Goal: Navigation & Orientation: Find specific page/section

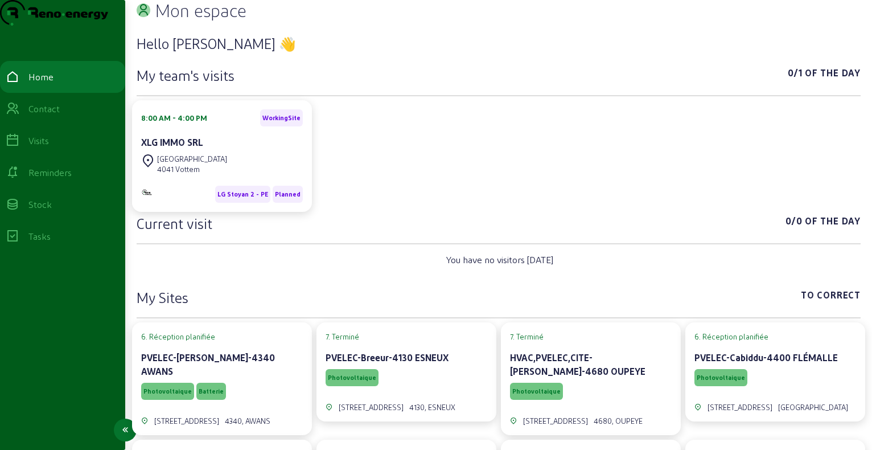
click at [68, 84] on div "Home" at bounding box center [63, 77] width 114 height 14
click at [49, 147] on div "Visits" at bounding box center [38, 141] width 20 height 14
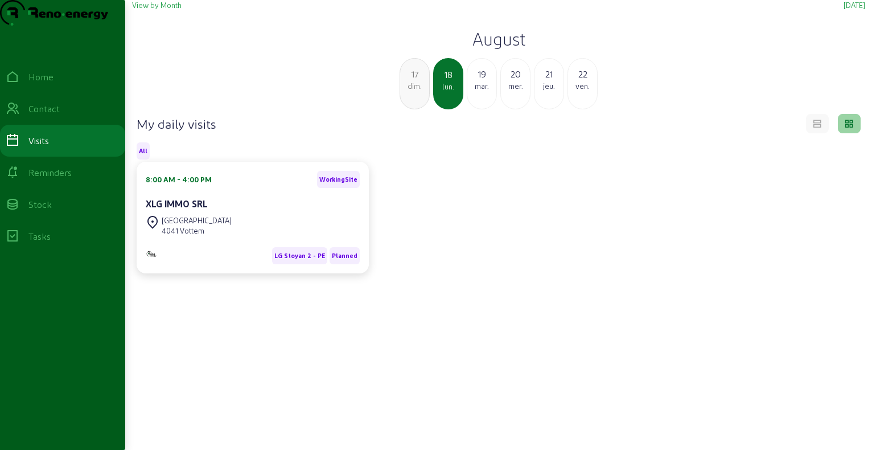
click at [506, 49] on h2 "August" at bounding box center [498, 38] width 733 height 20
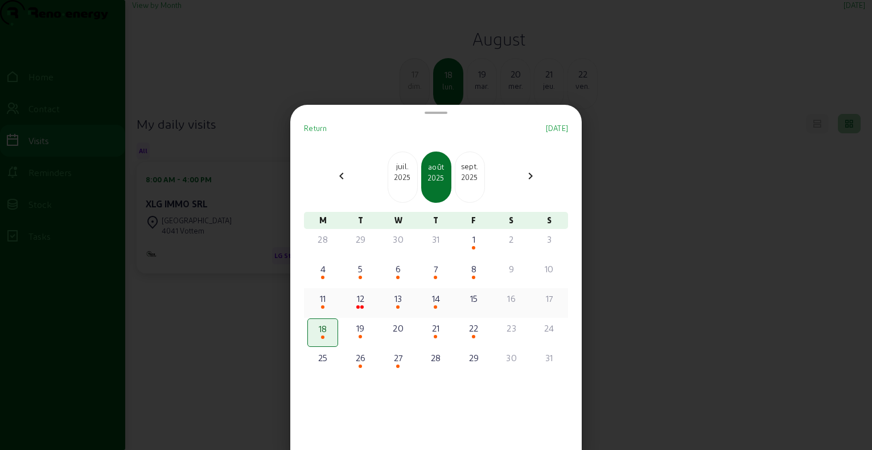
click at [404, 298] on div "13" at bounding box center [398, 298] width 28 height 14
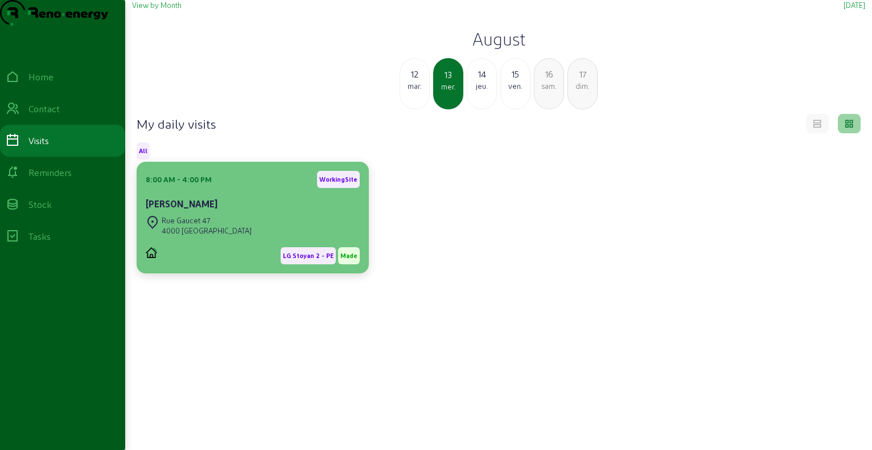
click at [215, 238] on div "[STREET_ADDRESS]" at bounding box center [253, 225] width 214 height 25
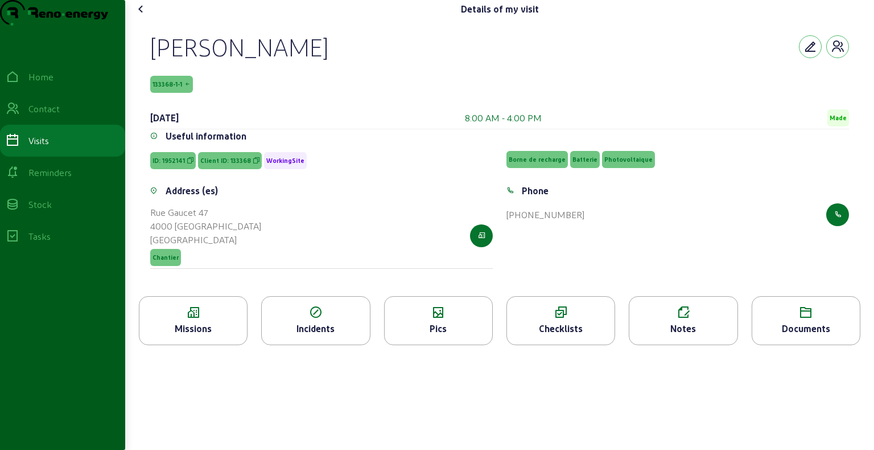
click at [240, 335] on div "Missions" at bounding box center [193, 329] width 108 height 14
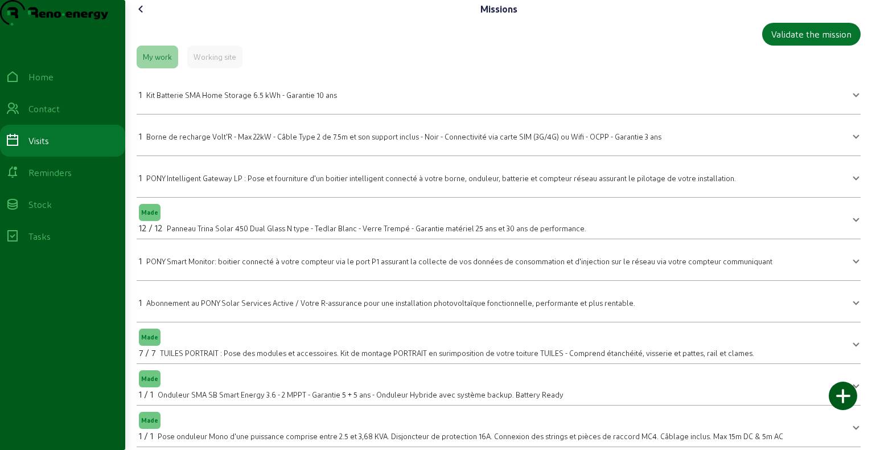
click at [143, 16] on icon at bounding box center [141, 9] width 14 height 14
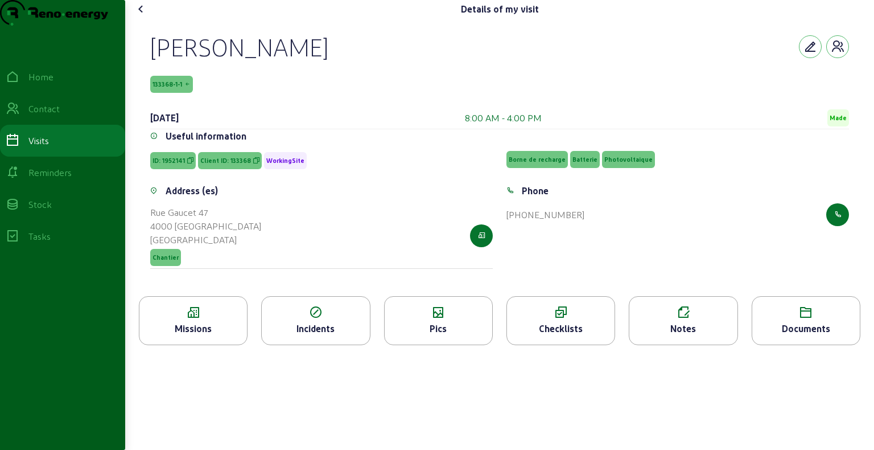
click at [138, 16] on icon at bounding box center [141, 9] width 14 height 14
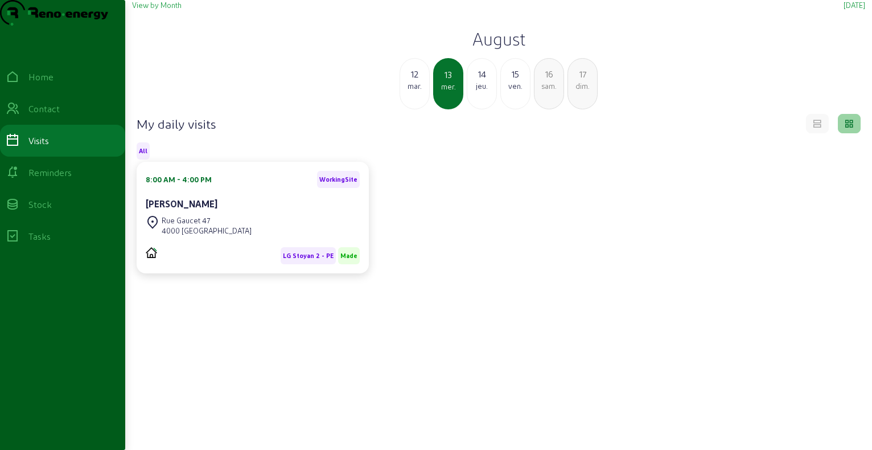
click at [491, 49] on h2 "August" at bounding box center [498, 38] width 733 height 20
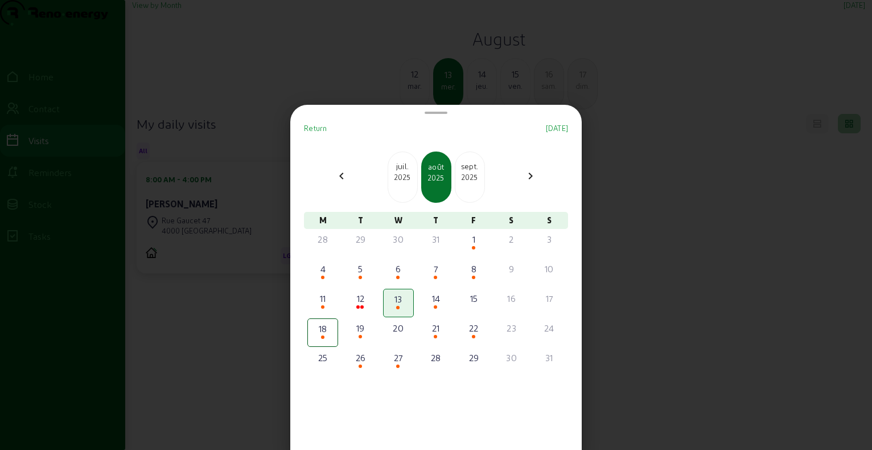
click at [699, 120] on div at bounding box center [436, 225] width 872 height 450
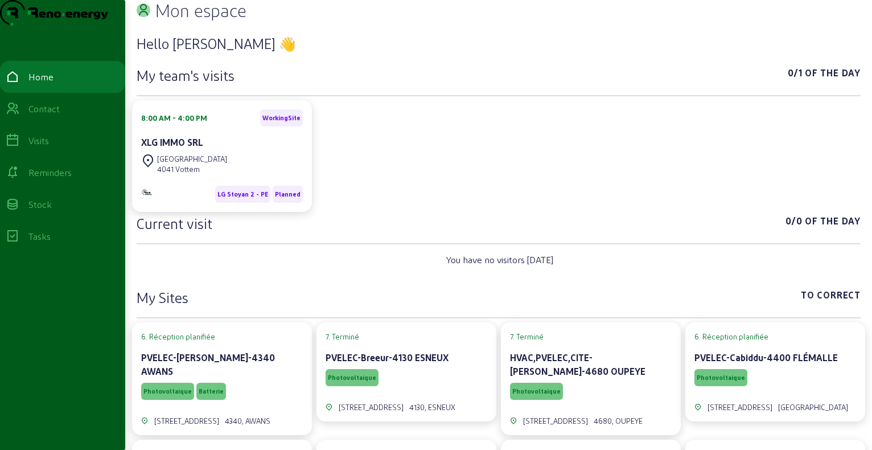
drag, startPoint x: 57, startPoint y: 156, endPoint x: 194, endPoint y: 84, distance: 154.3
click at [58, 156] on link "Visits" at bounding box center [62, 141] width 125 height 32
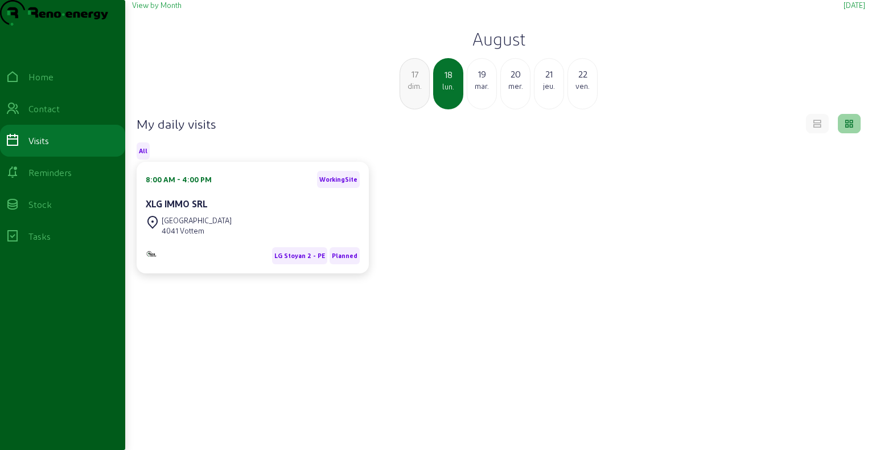
click at [491, 49] on h2 "August" at bounding box center [498, 38] width 733 height 20
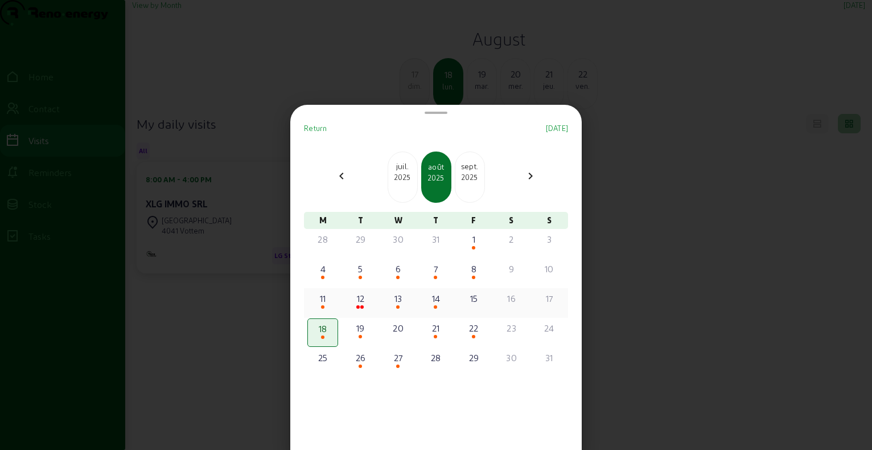
click at [432, 302] on div "14" at bounding box center [436, 298] width 28 height 14
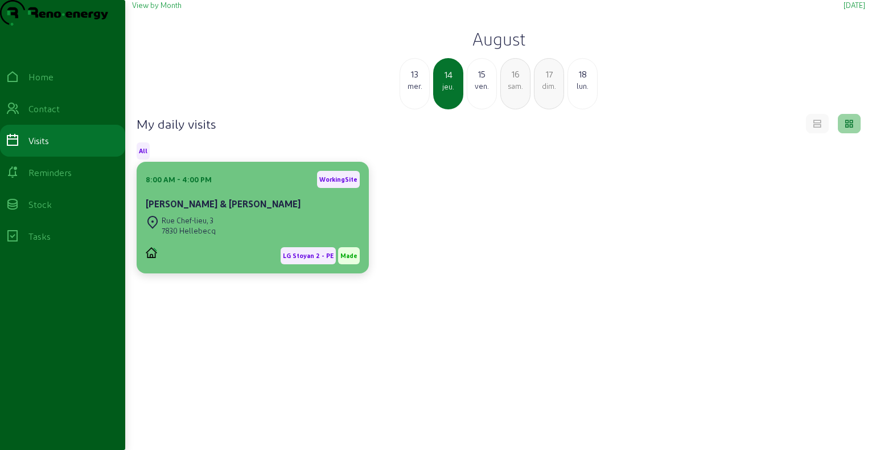
click at [283, 238] on div "Rue Chef-lieu, 3 7830 Hellebecq" at bounding box center [253, 225] width 214 height 25
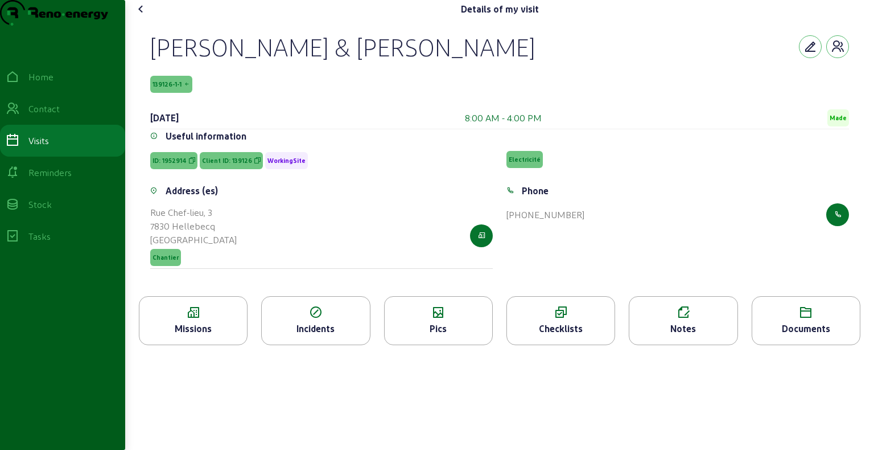
click at [210, 319] on icon at bounding box center [193, 313] width 108 height 14
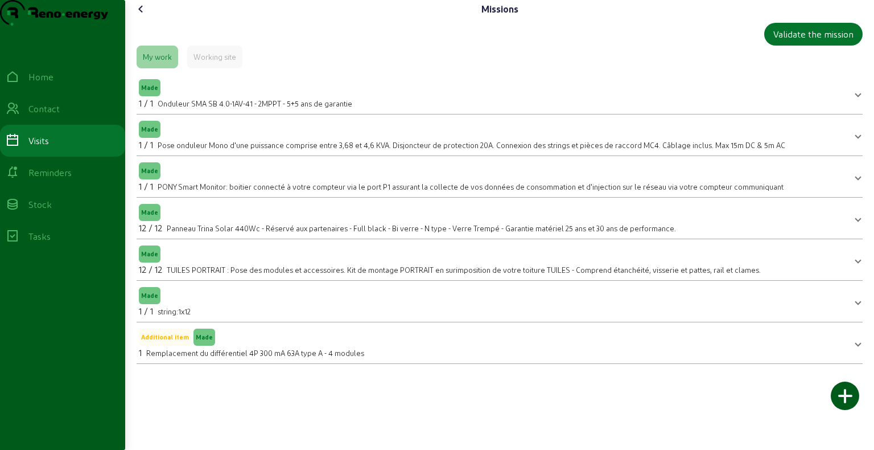
click at [143, 16] on icon at bounding box center [141, 9] width 14 height 14
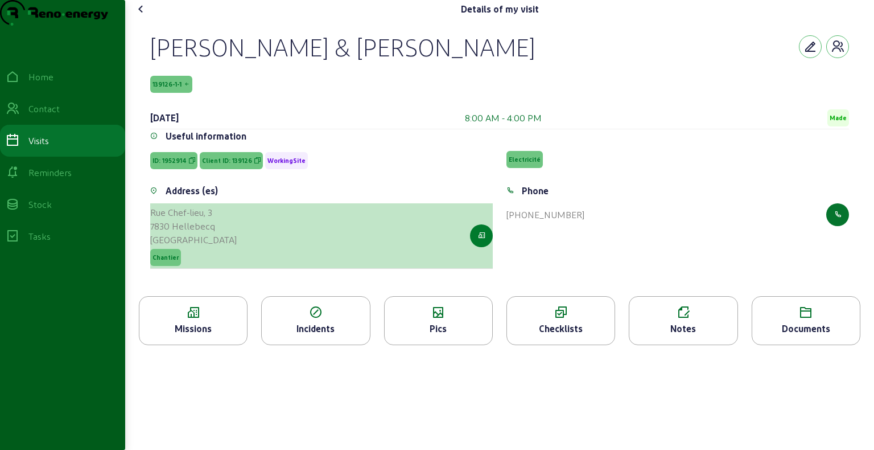
click at [484, 241] on icon "button" at bounding box center [481, 236] width 7 height 10
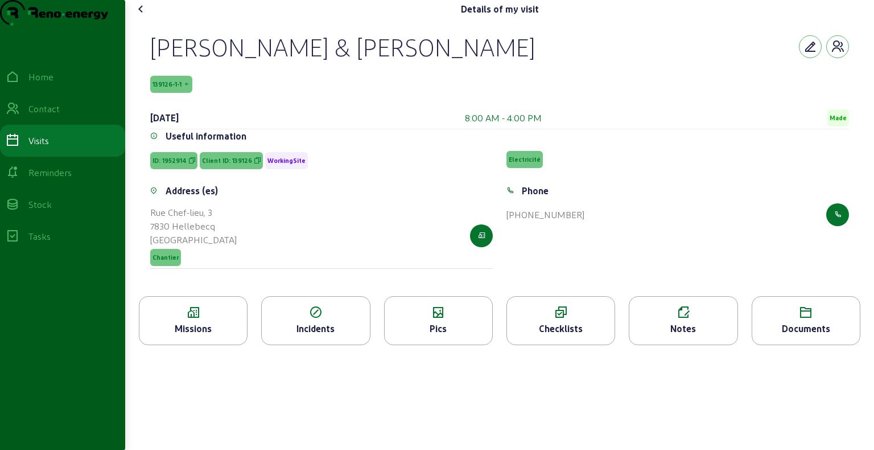
click at [143, 16] on icon at bounding box center [141, 9] width 14 height 14
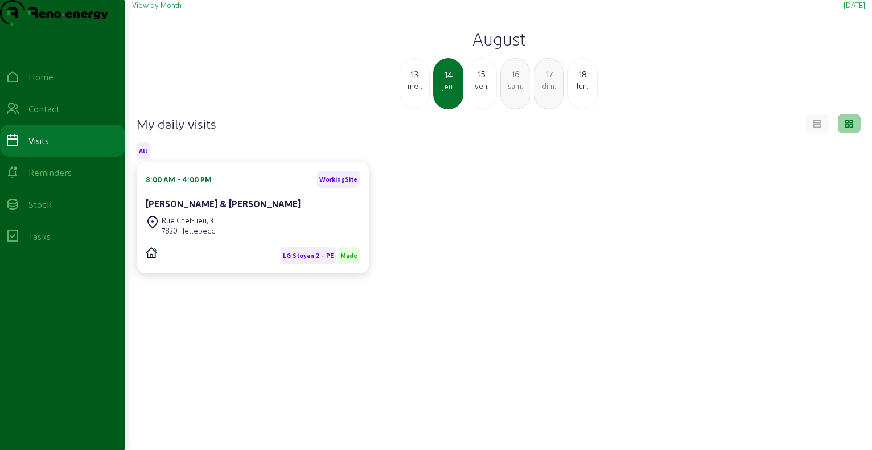
click at [517, 49] on h2 "August" at bounding box center [498, 38] width 733 height 20
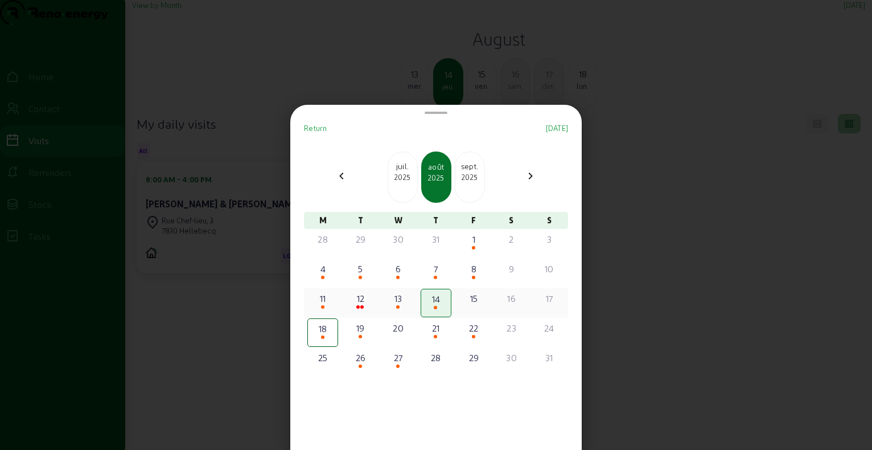
click at [405, 297] on div "13" at bounding box center [398, 298] width 28 height 14
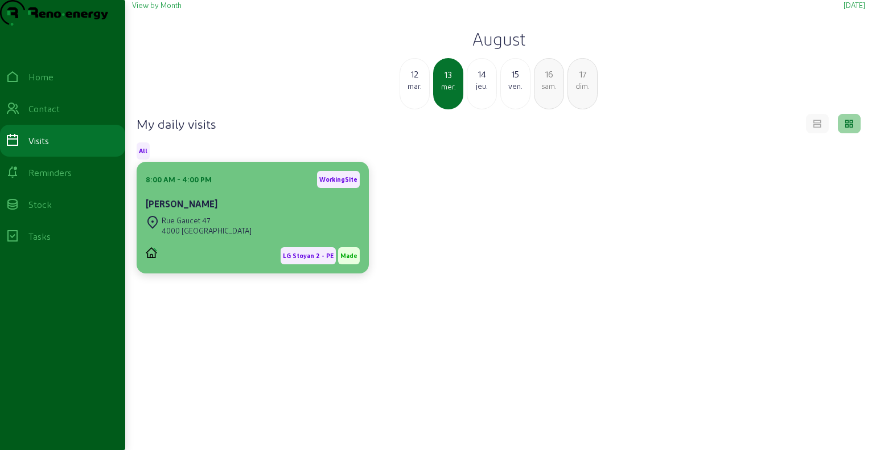
click at [286, 238] on div "[STREET_ADDRESS]" at bounding box center [253, 225] width 214 height 25
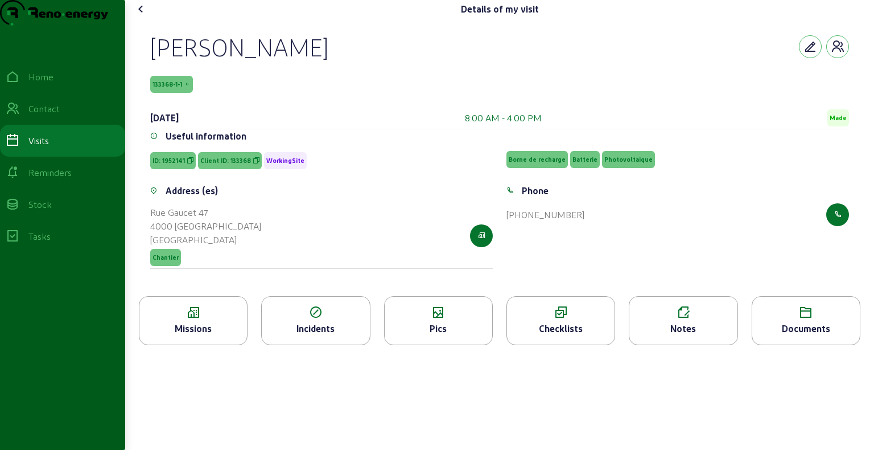
click at [143, 16] on icon at bounding box center [141, 9] width 14 height 14
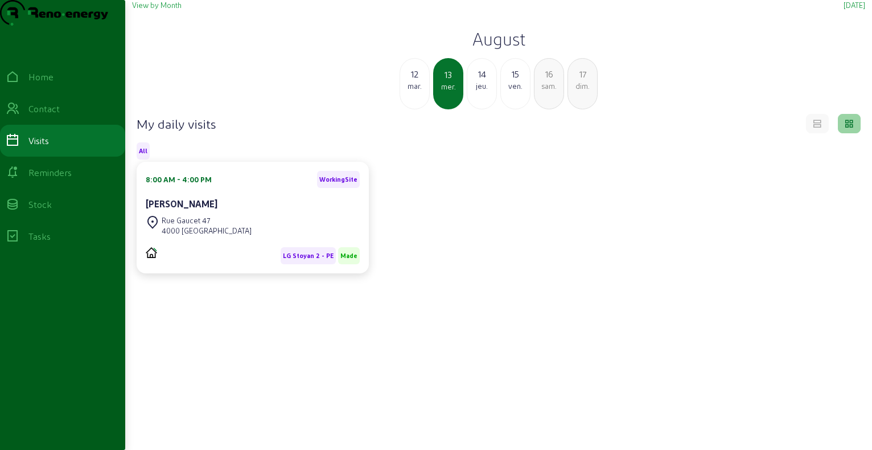
click at [501, 49] on h2 "August" at bounding box center [498, 38] width 733 height 20
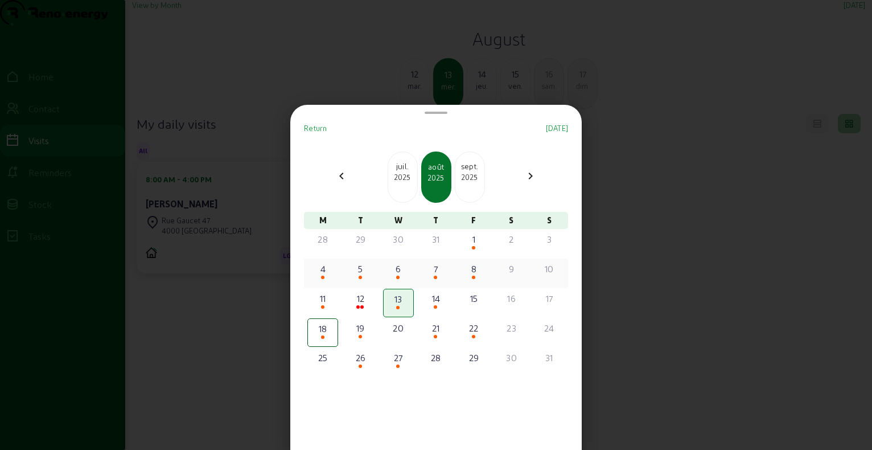
click at [403, 273] on div "6" at bounding box center [398, 269] width 28 height 14
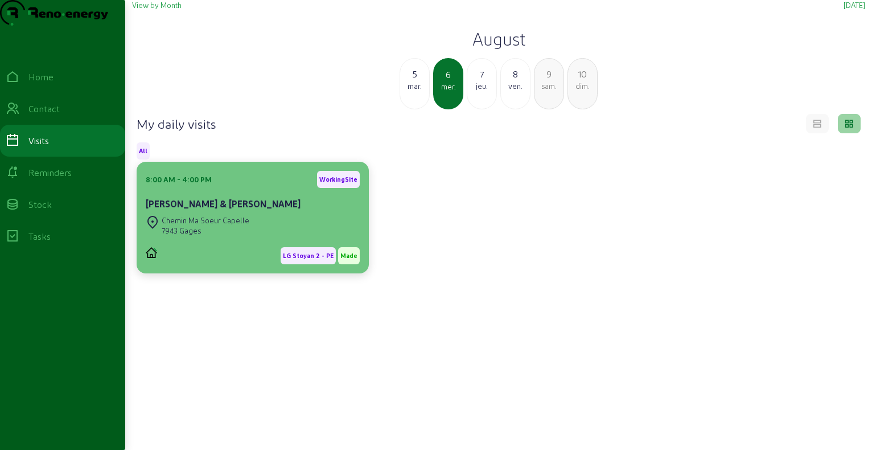
click at [286, 211] on div "Thomas & Isabelle Goedart-Raes" at bounding box center [253, 204] width 214 height 14
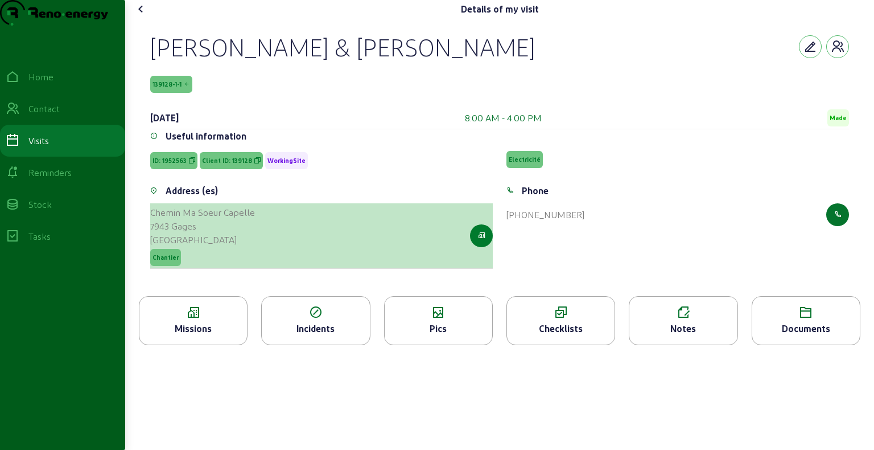
click at [485, 247] on button "button" at bounding box center [481, 235] width 23 height 23
